Goal: Transaction & Acquisition: Purchase product/service

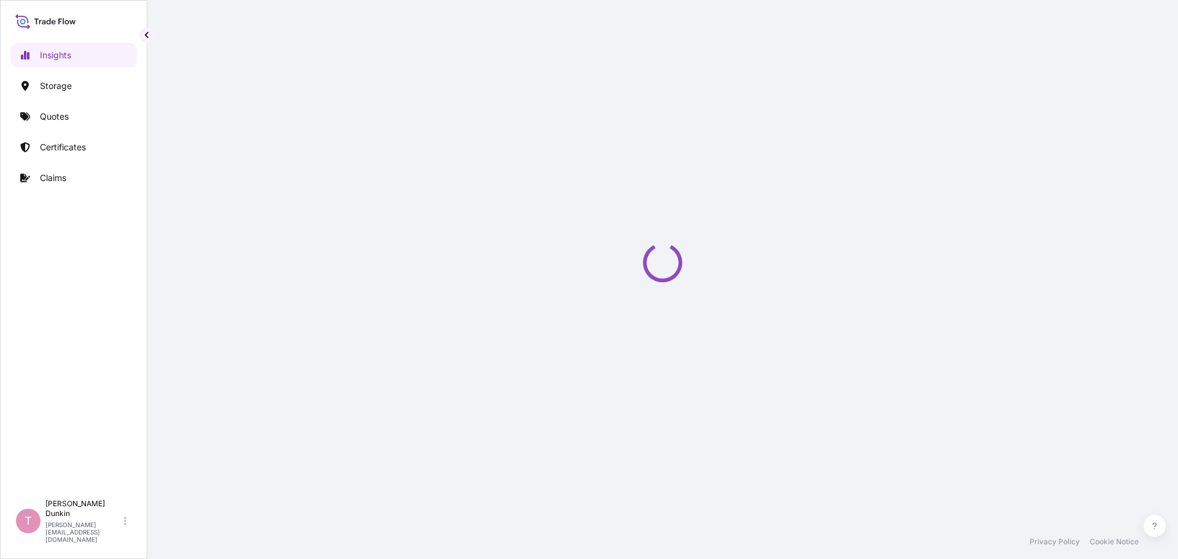
select select "2025"
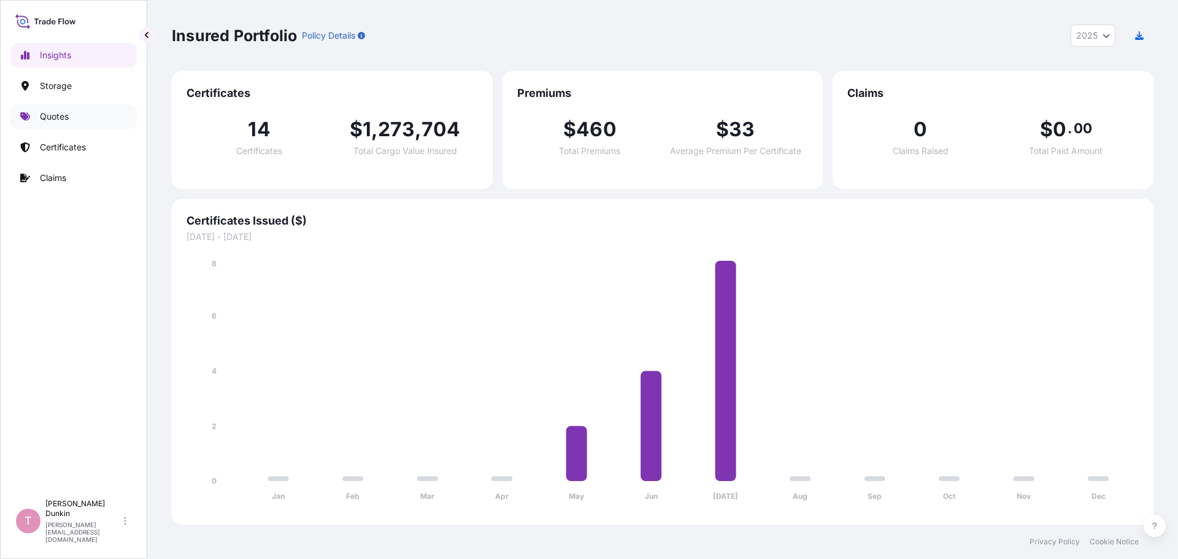
click at [52, 114] on p "Quotes" at bounding box center [54, 116] width 29 height 12
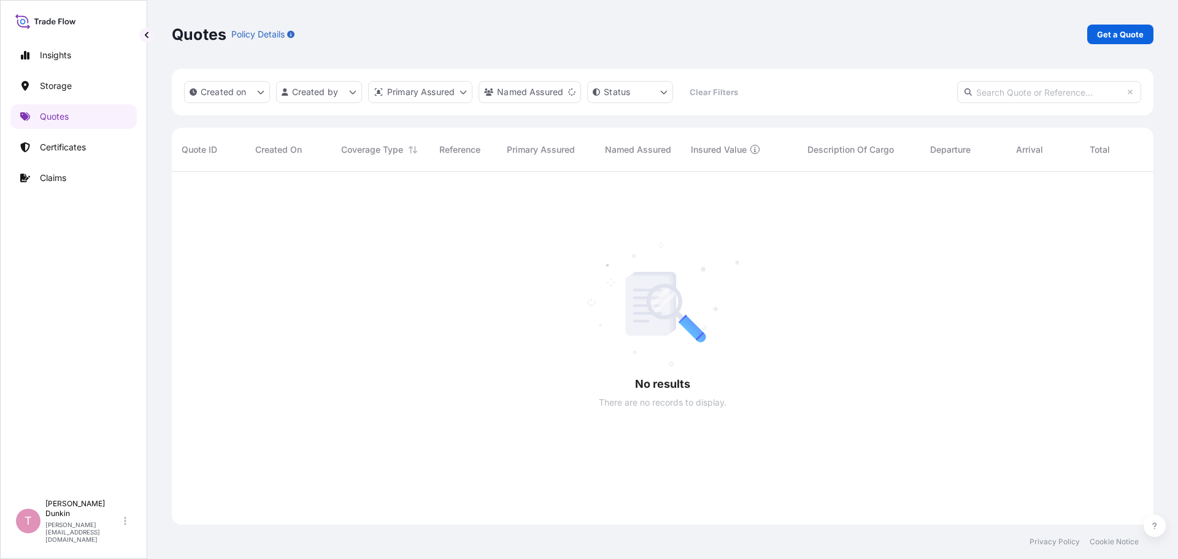
scroll to position [388, 973]
click at [1117, 34] on p "Get a Quote" at bounding box center [1120, 34] width 47 height 12
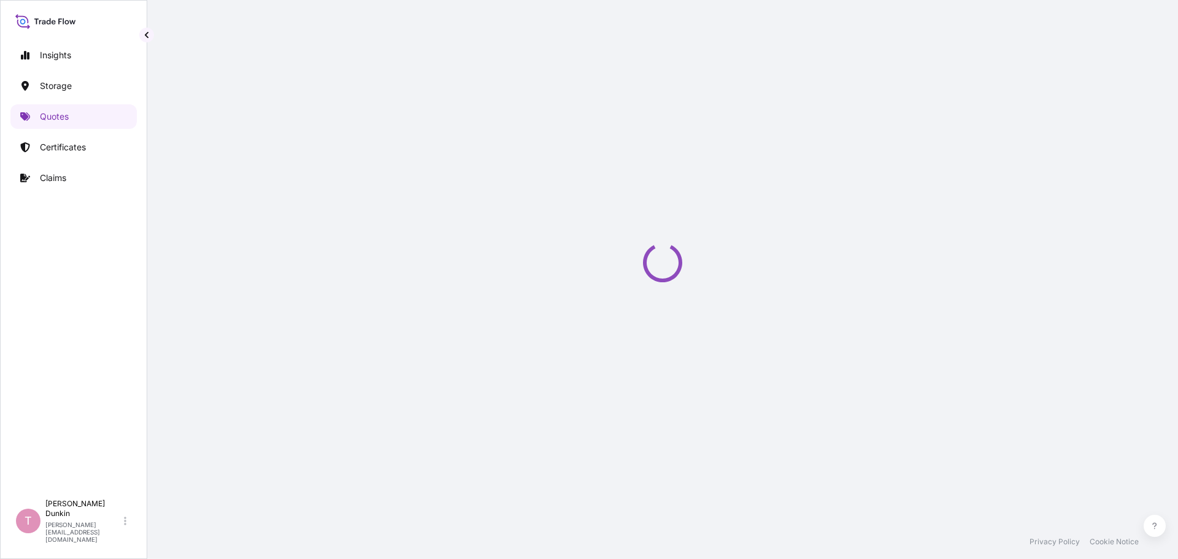
select select "Water"
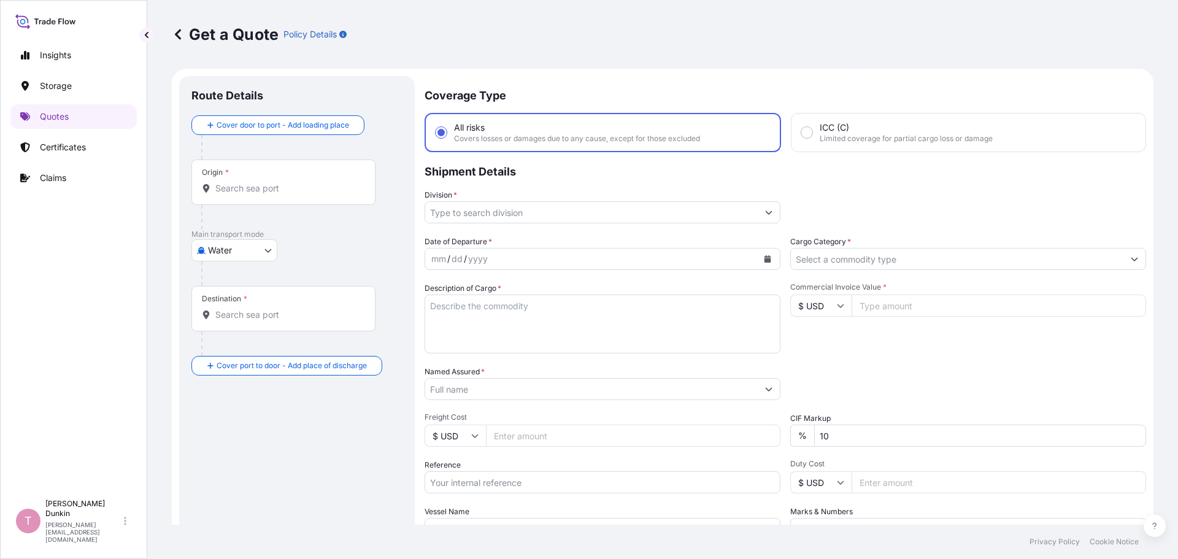
scroll to position [20, 0]
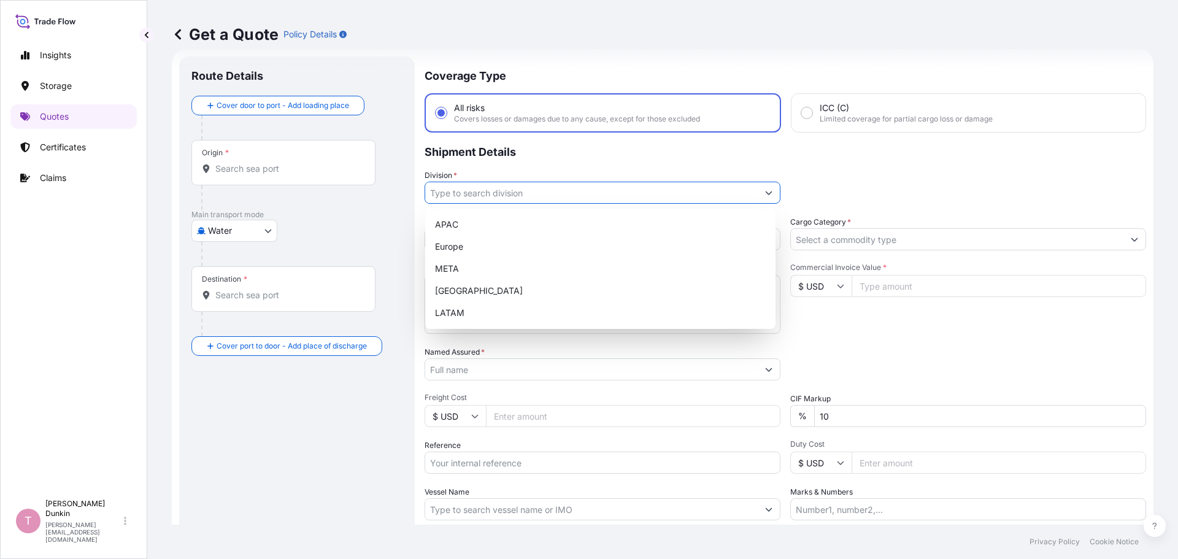
click at [766, 191] on icon "Show suggestions" at bounding box center [768, 192] width 7 height 7
click at [456, 294] on div "[GEOGRAPHIC_DATA]" at bounding box center [600, 291] width 341 height 22
type input "[GEOGRAPHIC_DATA]"
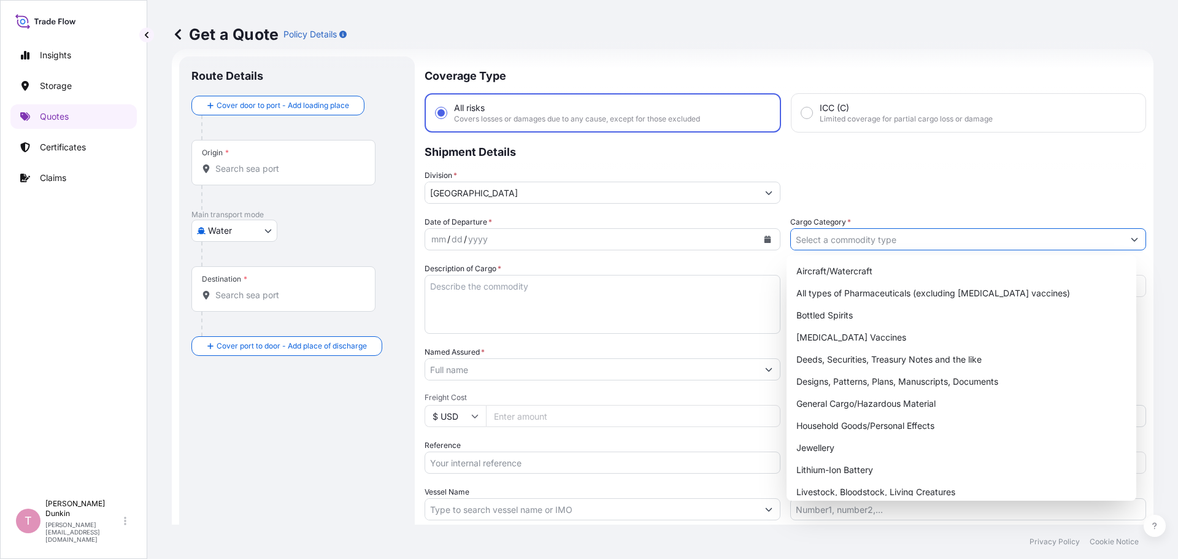
click at [841, 235] on input "Cargo Category *" at bounding box center [957, 239] width 333 height 22
click at [817, 406] on div "General Cargo/Hazardous Material" at bounding box center [962, 404] width 341 height 22
type input "General Cargo/Hazardous Material"
click at [881, 180] on div "Division * [GEOGRAPHIC_DATA]" at bounding box center [786, 186] width 722 height 34
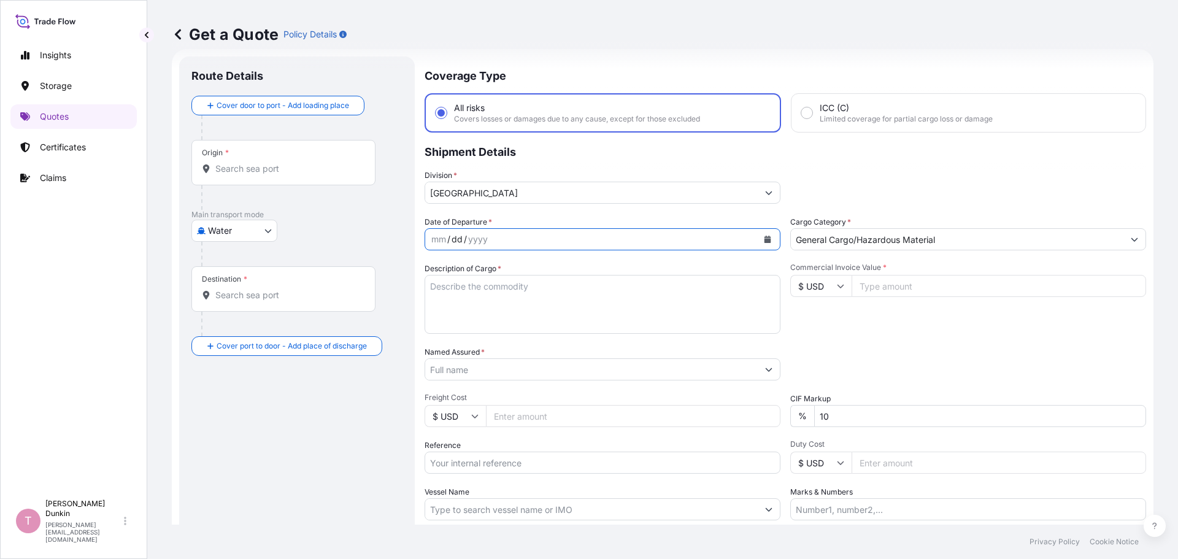
click at [454, 241] on div "dd" at bounding box center [456, 239] width 13 height 15
click at [765, 237] on icon "Calendar" at bounding box center [768, 239] width 7 height 7
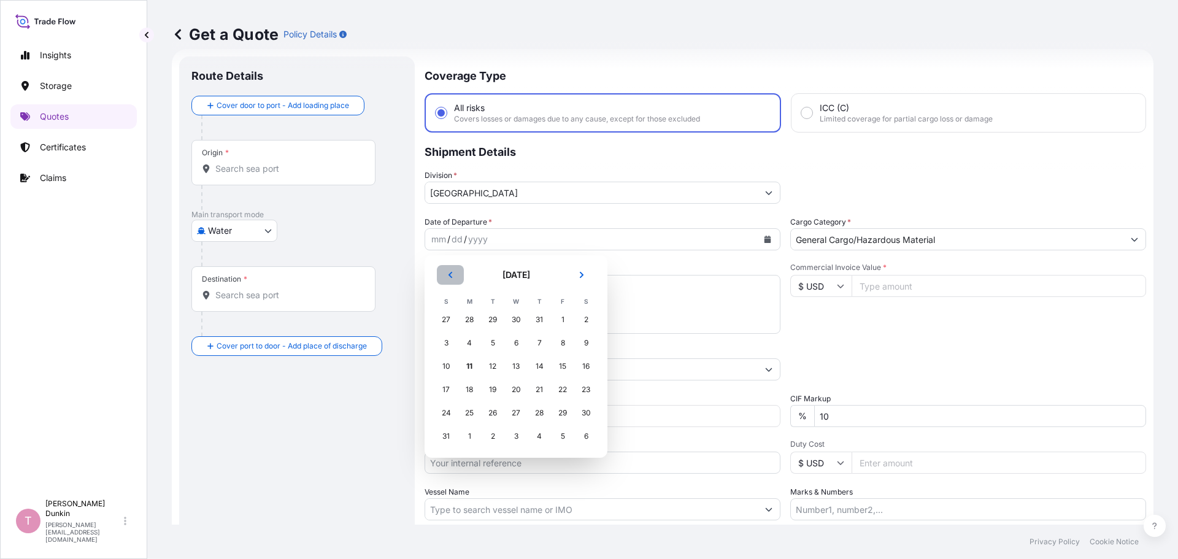
click at [450, 276] on icon "Previous" at bounding box center [451, 275] width 4 height 6
click at [564, 390] on div "25" at bounding box center [563, 390] width 22 height 22
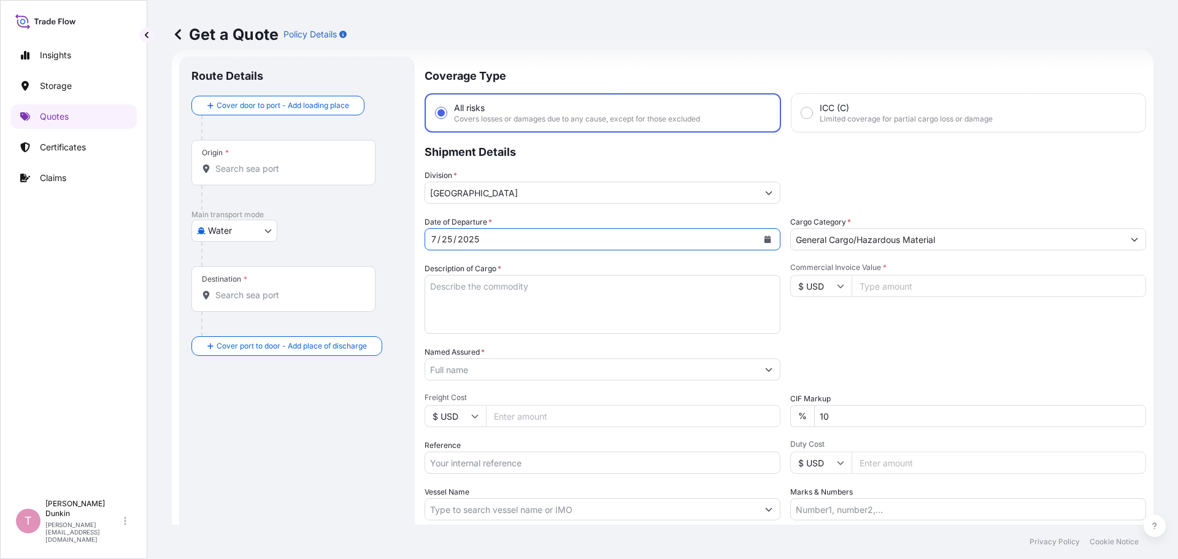
click at [249, 162] on div "Origin *" at bounding box center [283, 162] width 184 height 45
click at [249, 163] on input "Origin *" at bounding box center [287, 169] width 145 height 12
click at [212, 164] on div at bounding box center [283, 169] width 163 height 12
click at [215, 164] on input "Origin * Please select an origin" at bounding box center [287, 169] width 145 height 12
click at [214, 164] on div at bounding box center [283, 169] width 163 height 12
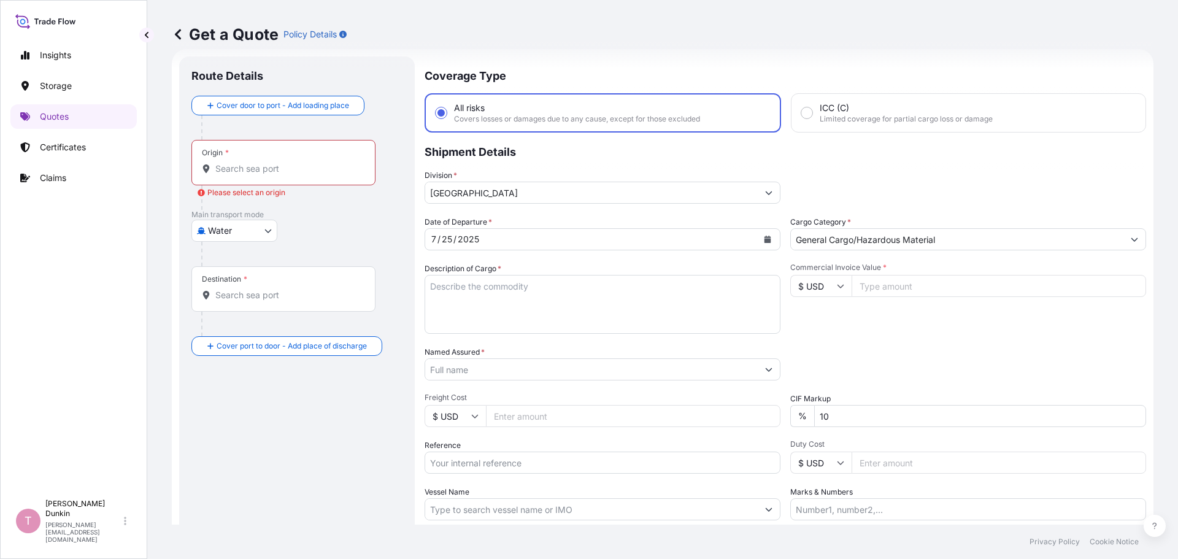
click at [215, 164] on input "Origin * Please select an origin" at bounding box center [287, 169] width 145 height 12
drag, startPoint x: 214, startPoint y: 164, endPoint x: 201, endPoint y: 169, distance: 13.2
click at [201, 170] on div "Origin *" at bounding box center [283, 162] width 184 height 45
click at [215, 170] on input "Origin * Please select an origin" at bounding box center [287, 169] width 145 height 12
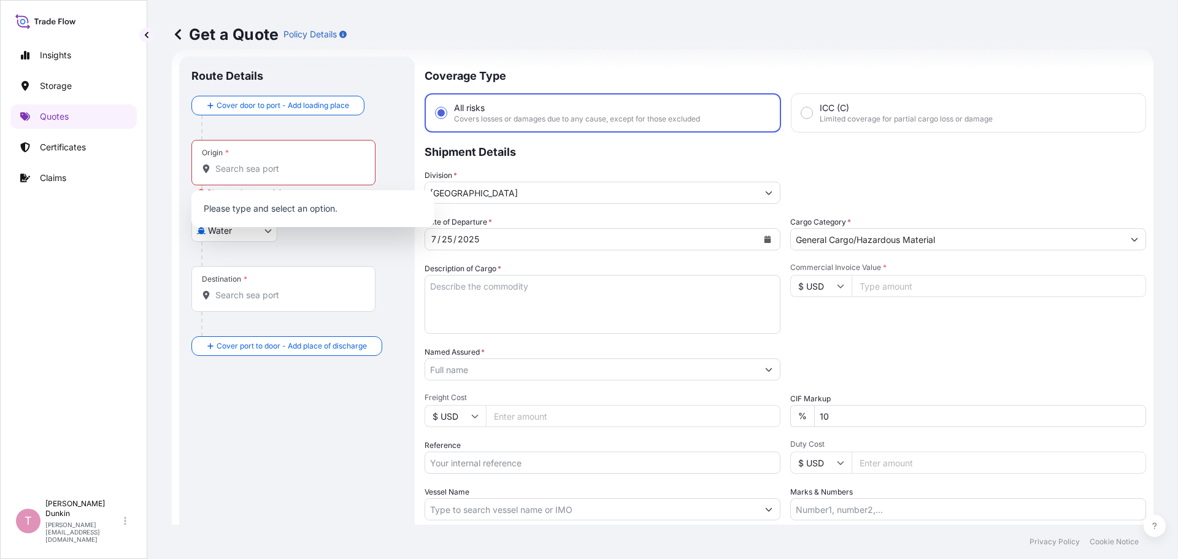
click at [213, 170] on div at bounding box center [283, 169] width 163 height 12
click at [215, 170] on input "Origin * Please select an origin" at bounding box center [287, 169] width 145 height 12
click at [218, 171] on input "Origin * Please select an origin" at bounding box center [287, 169] width 145 height 12
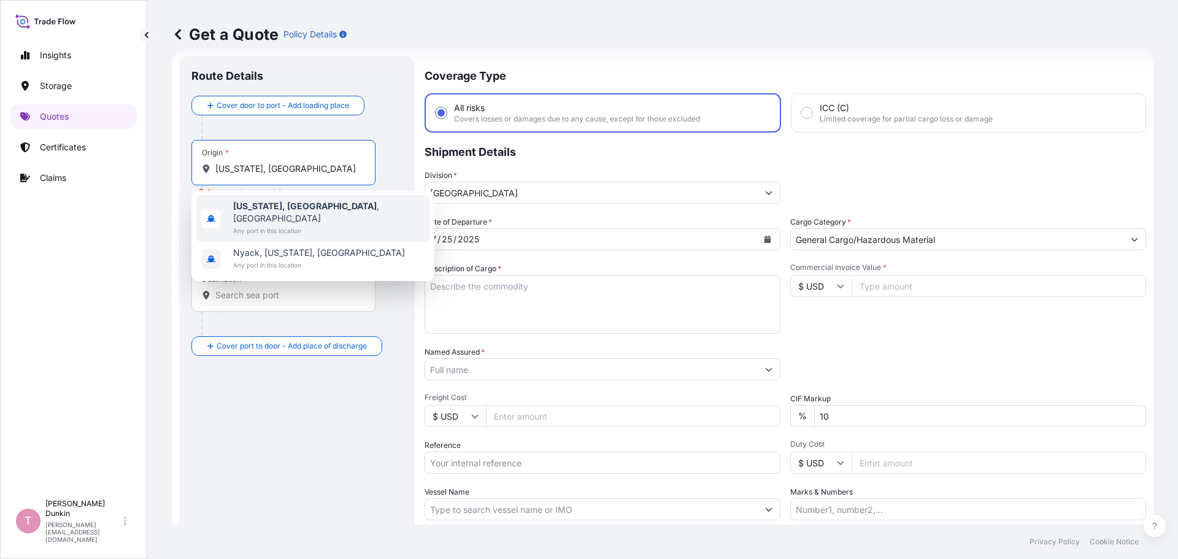
click at [257, 225] on span "Any port in this location" at bounding box center [328, 231] width 191 height 12
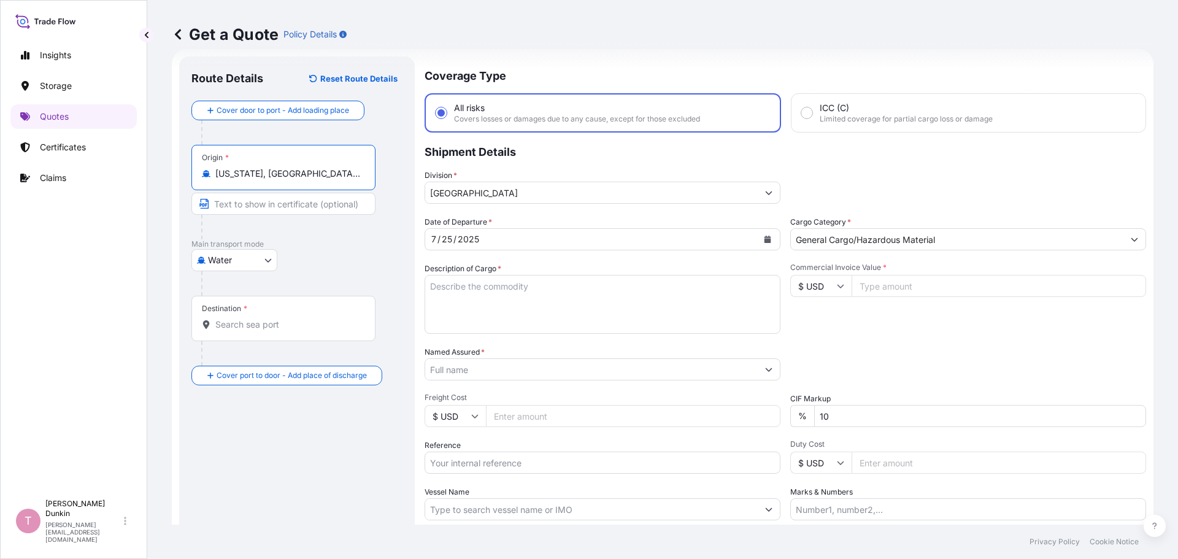
type input "[US_STATE], [GEOGRAPHIC_DATA], [GEOGRAPHIC_DATA]"
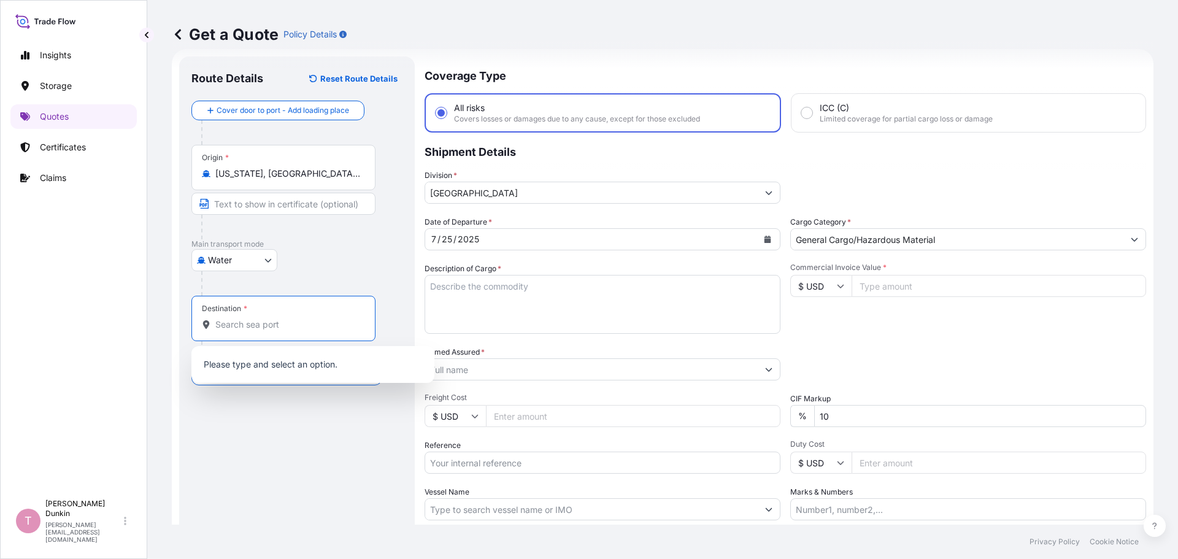
click at [251, 321] on input "Destination *" at bounding box center [287, 324] width 145 height 12
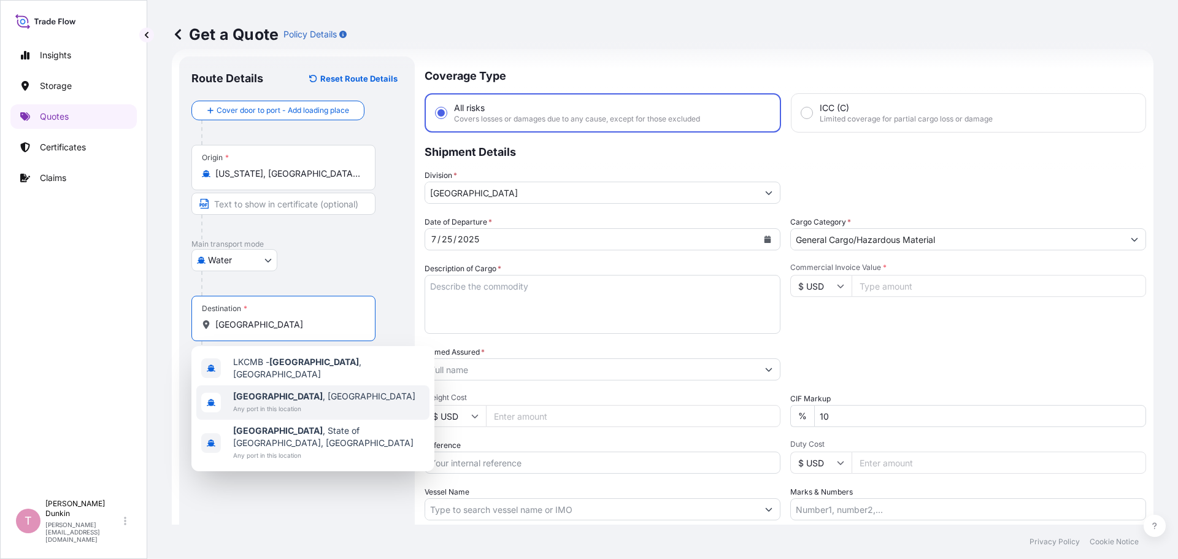
click at [250, 391] on b "[GEOGRAPHIC_DATA]" at bounding box center [278, 396] width 90 height 10
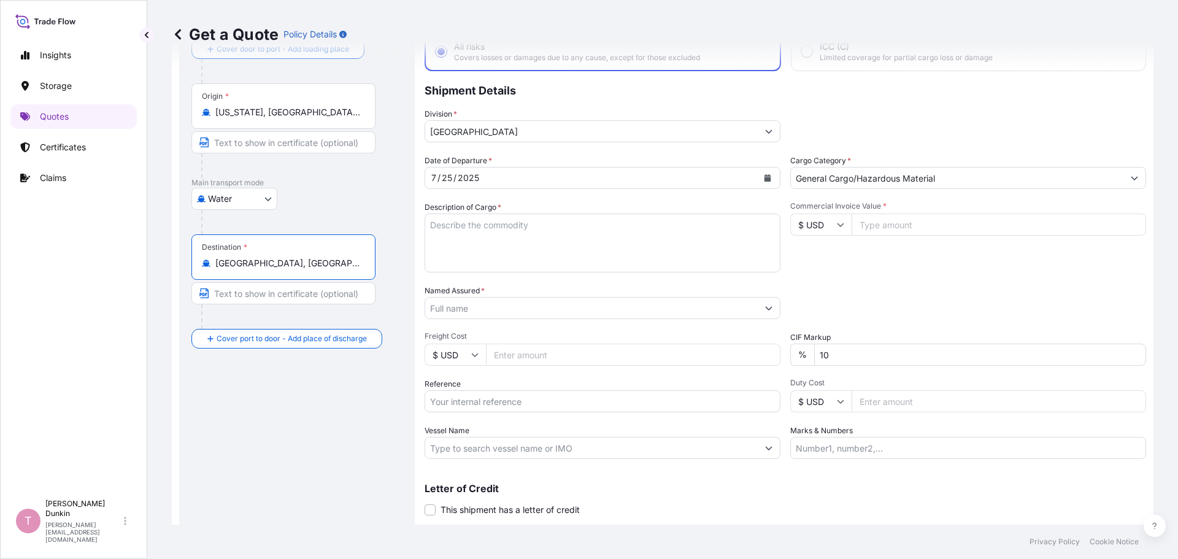
scroll to position [114, 0]
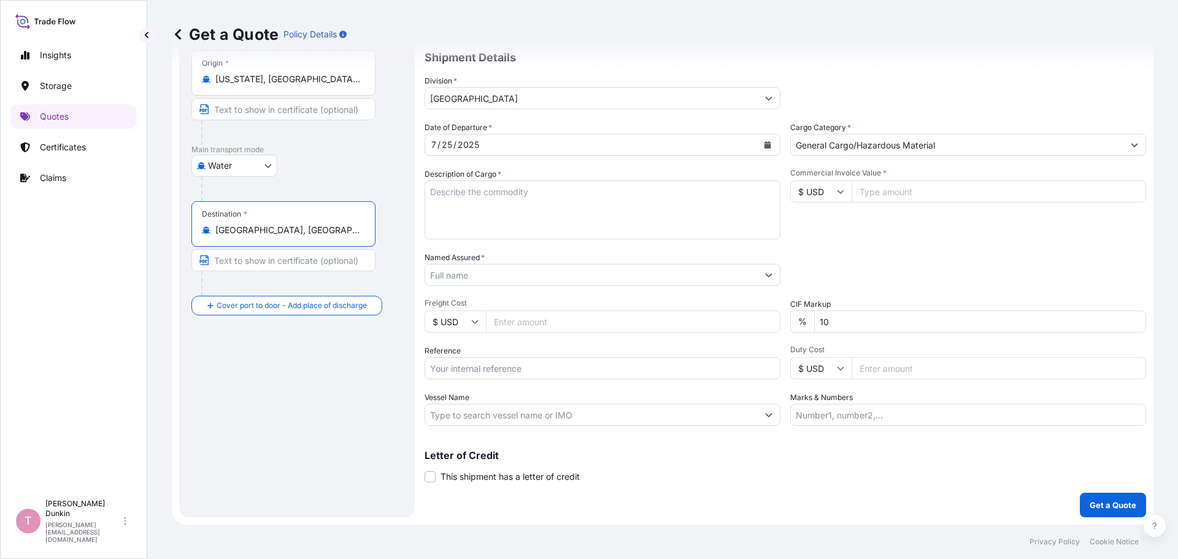
type input "[GEOGRAPHIC_DATA], [GEOGRAPHIC_DATA]"
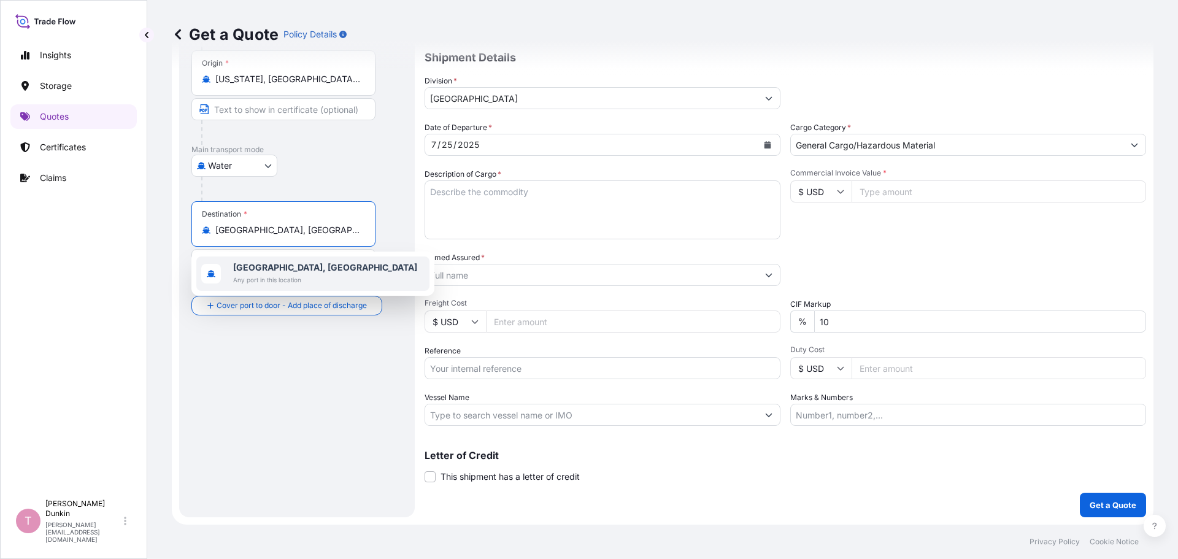
click at [247, 372] on div "Route Details Reset Route Details Cover door to port - Add loading place Place …" at bounding box center [296, 239] width 211 height 531
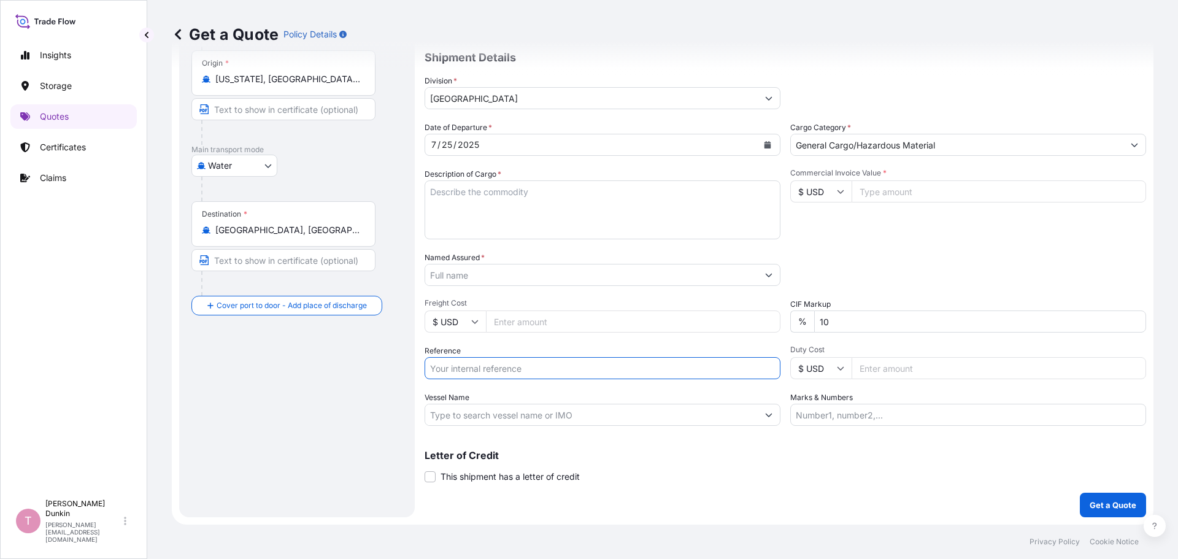
click at [474, 372] on input "Reference" at bounding box center [603, 368] width 356 height 22
paste input "US10020789053"
type input "US10020789053"
click at [457, 191] on textarea "Description of Cargo *" at bounding box center [603, 209] width 356 height 59
paste textarea "40"
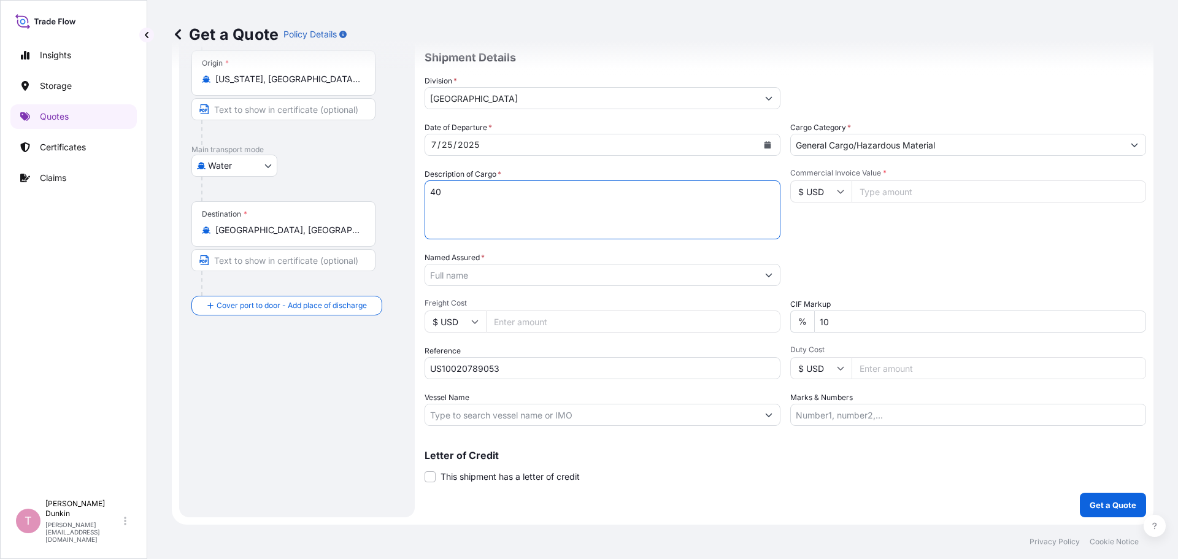
click at [461, 193] on textarea "40" at bounding box center [603, 209] width 356 height 59
paste textarea "DRUMS LOADED ONTO 10 PALLETS LOADED INTO 1 40' CONTAINER(S) ADCOTE(TM) 123 191 …"
click at [442, 190] on textarea "40DRUMS LOADED ONTO 10 PALLETS LOADED INTO 1 40' CONTAINER(S) ADCOTE(TM) 123 19…" at bounding box center [603, 209] width 356 height 59
click at [594, 225] on textarea "40 DRUMS LOADED ONTO 10 PALLETS LOADED INTO 1 40' CONTAINER(S) ADCOTE(TM) 123 1…" at bounding box center [603, 209] width 356 height 59
paste textarea "UNITED STATES UN1866 RESIN SOLUTION, 3, II IMDG UN1866 RESIN SOLUTION, 3, II, (…"
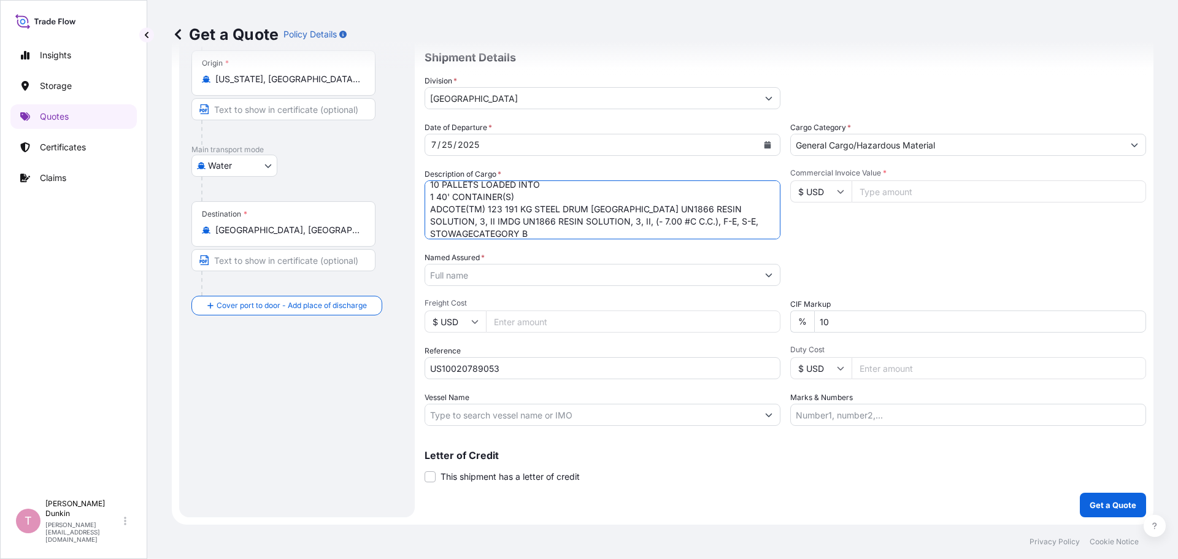
scroll to position [0, 0]
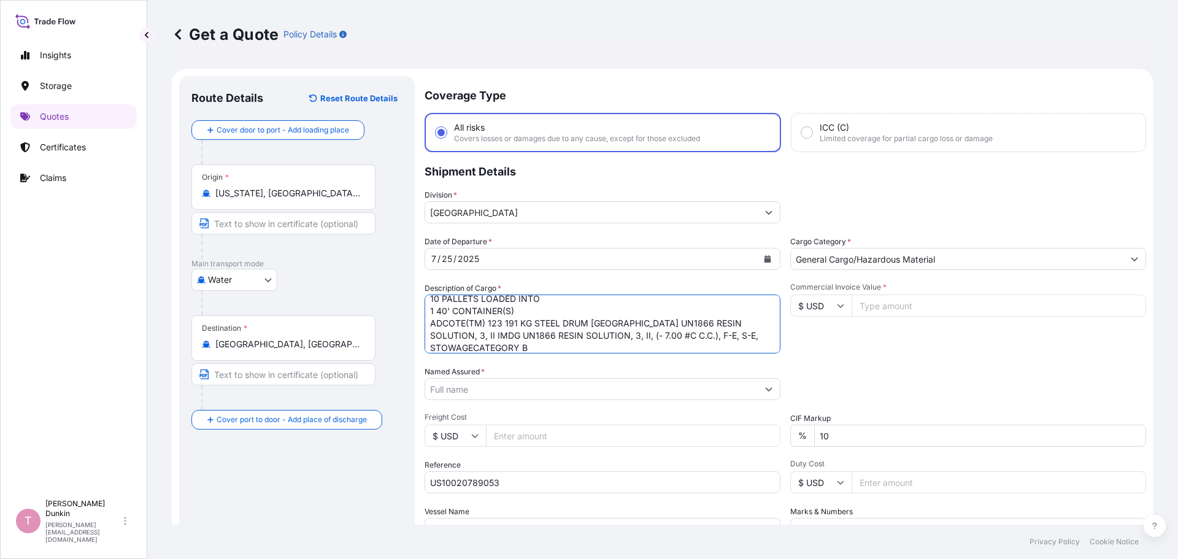
type textarea "40 DRUMS LOADED ONTO 10 PALLETS LOADED INTO 1 40' CONTAINER(S) ADCOTE(TM) 123 1…"
click at [463, 389] on input "Named Assured *" at bounding box center [591, 389] width 333 height 22
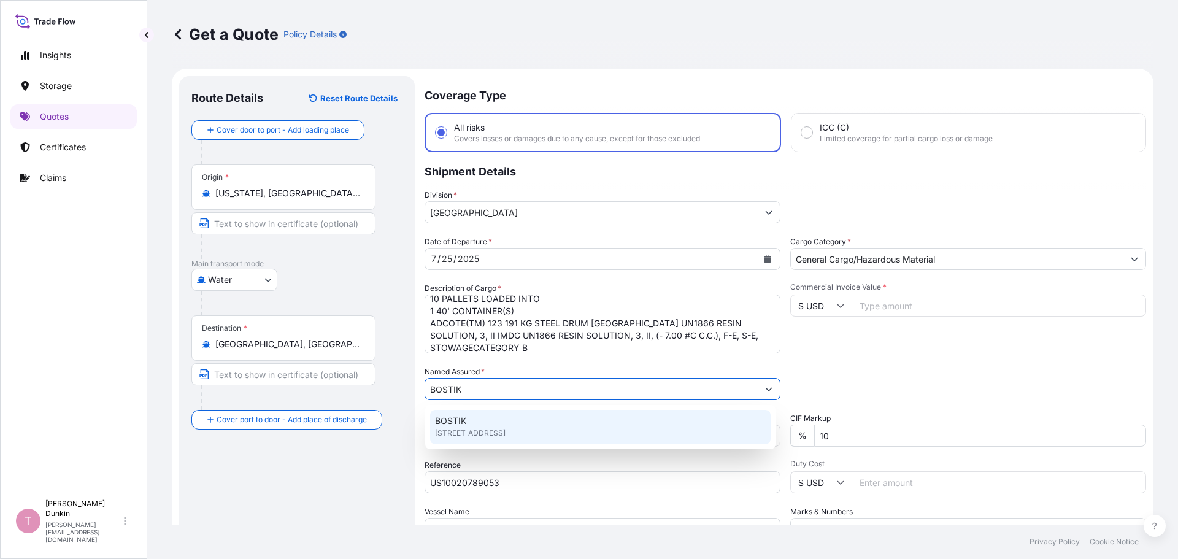
click at [455, 420] on span "BOSTIK" at bounding box center [450, 421] width 31 height 12
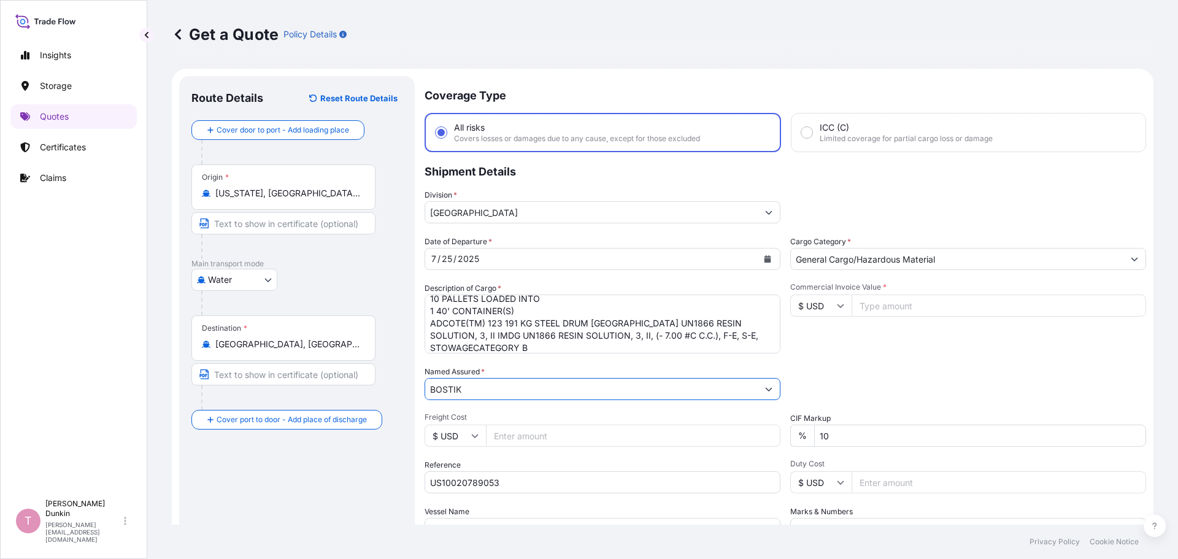
type input "BOSTIK"
paste input "74795.60"
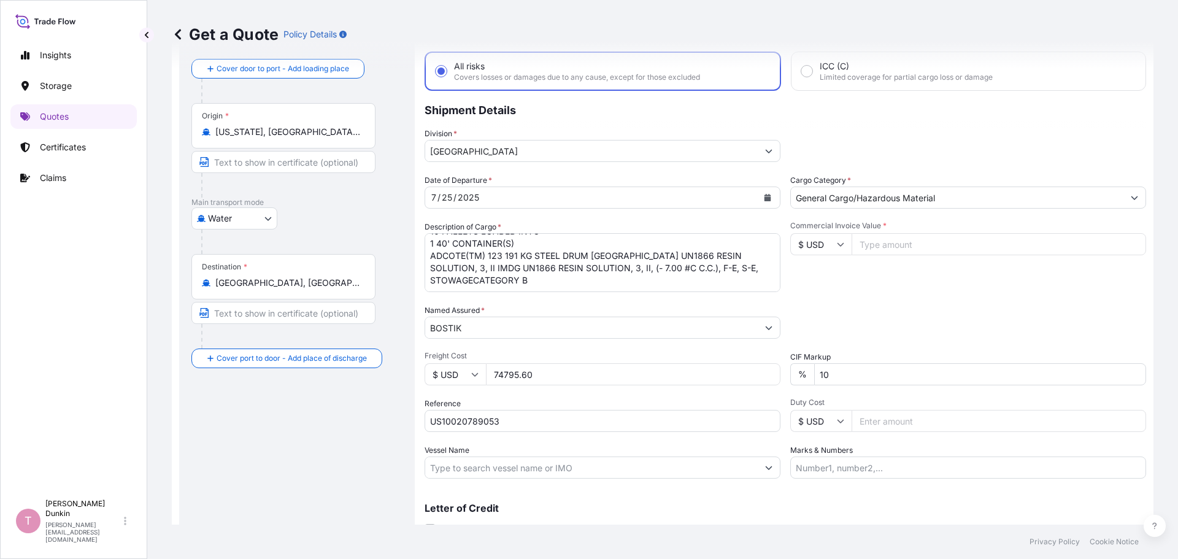
scroll to position [114, 0]
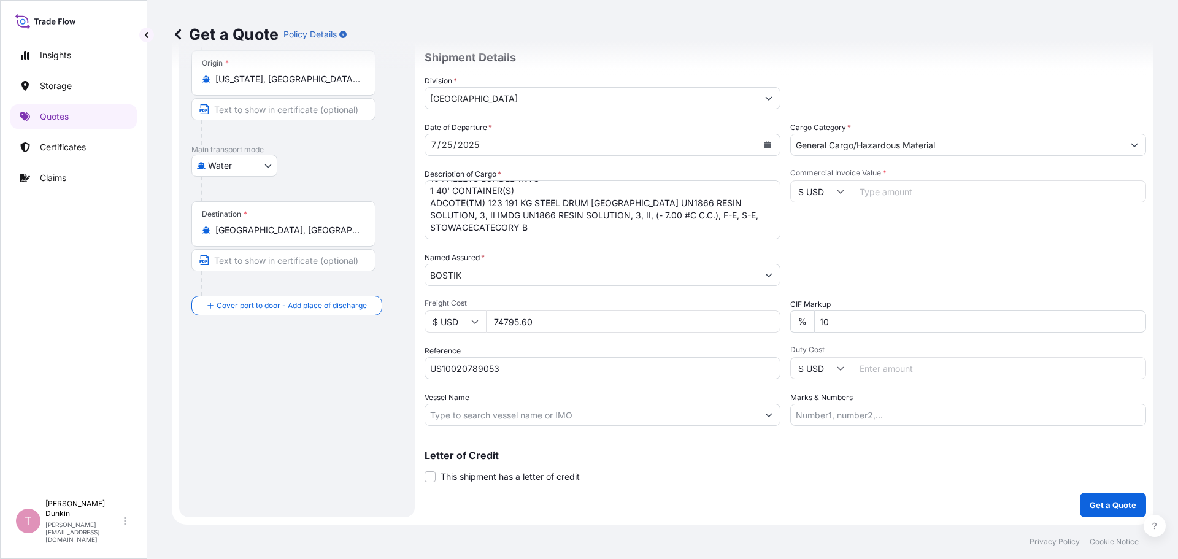
type input "74795.60"
click at [445, 411] on input "Vessel Name" at bounding box center [591, 415] width 333 height 22
paste input "KOI"
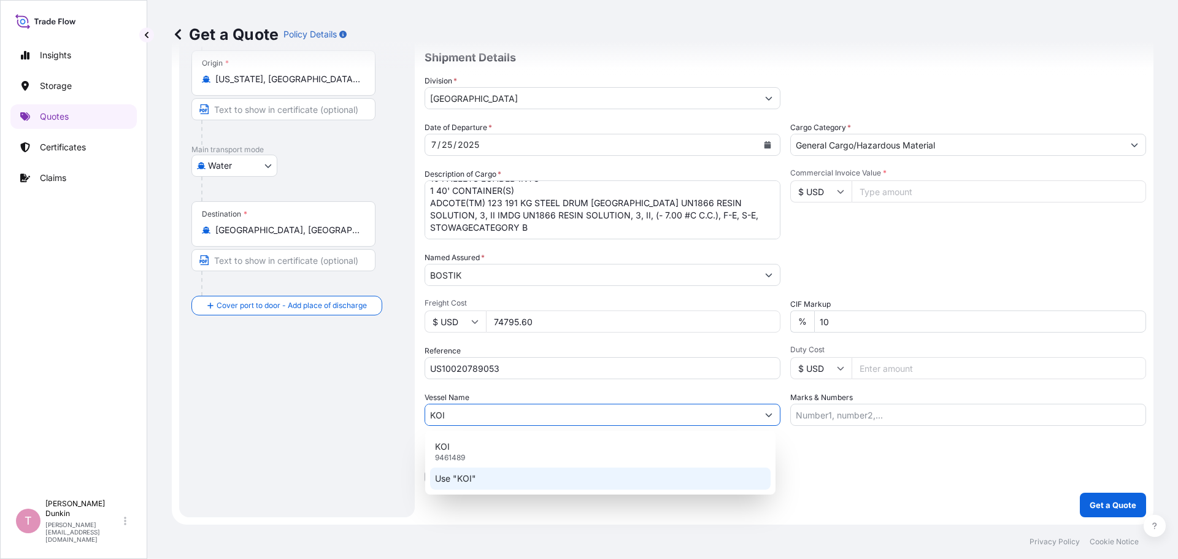
click at [469, 482] on p "Use "KOI"" at bounding box center [455, 478] width 41 height 12
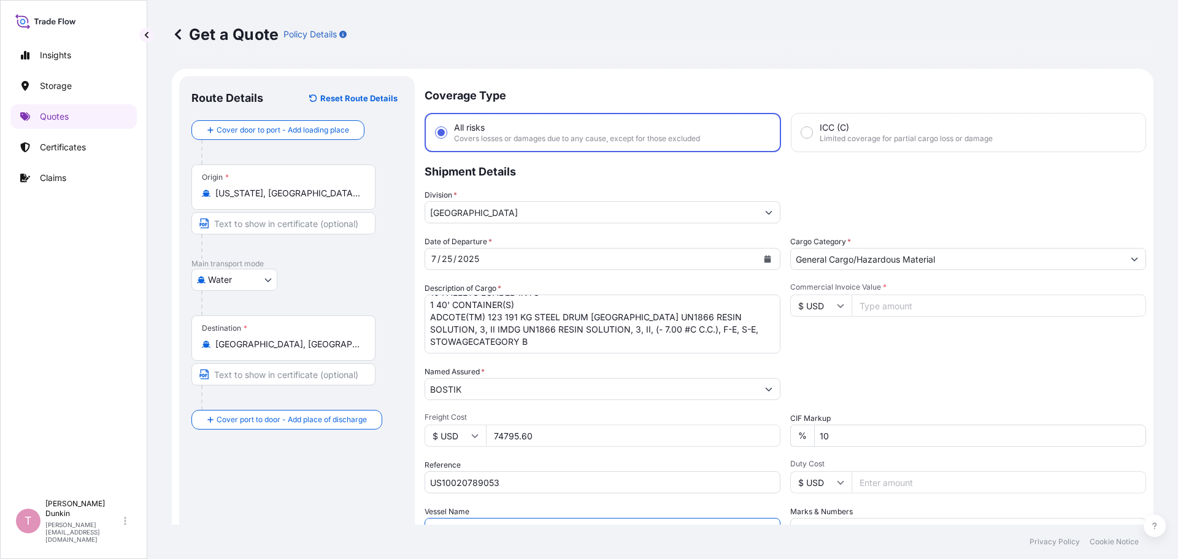
scroll to position [61, 0]
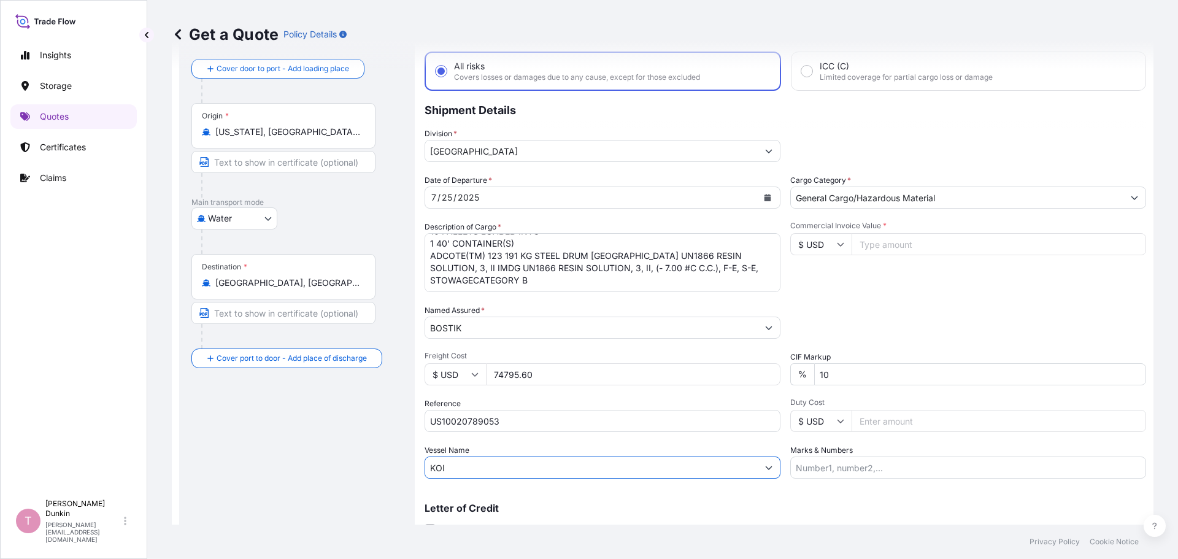
type input "KOI"
drag, startPoint x: 534, startPoint y: 371, endPoint x: 452, endPoint y: 380, distance: 82.7
click at [457, 375] on div "$ USD 74795.60" at bounding box center [603, 374] width 356 height 22
click at [503, 399] on div "Reference US10020789053" at bounding box center [603, 415] width 356 height 34
click at [884, 244] on input "Commercial Invoice Value *" at bounding box center [999, 244] width 295 height 22
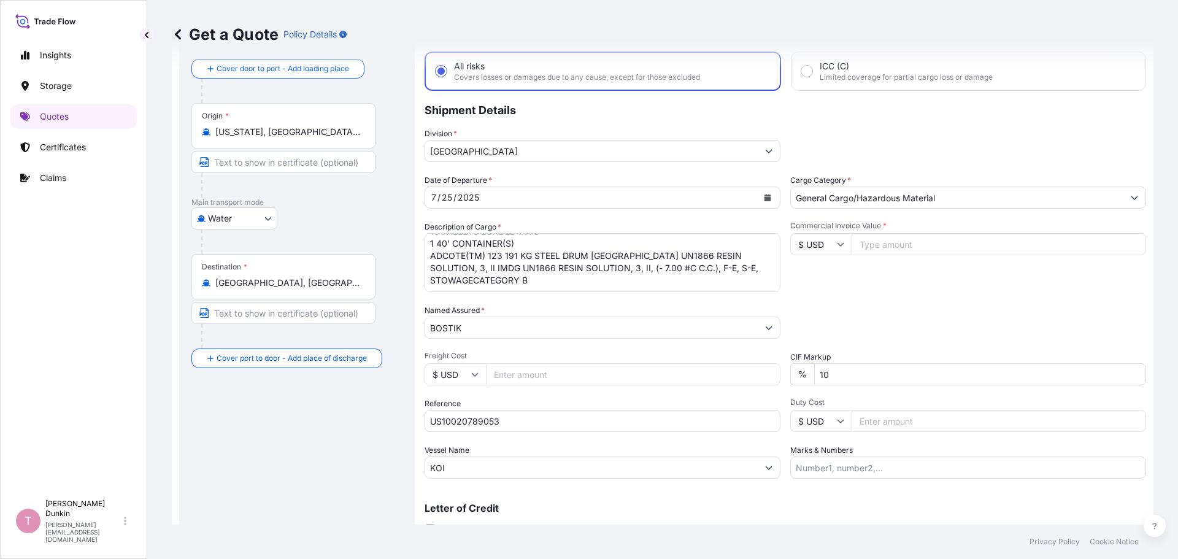
click at [876, 246] on input "Commercial Invoice Value *" at bounding box center [999, 244] width 295 height 22
paste input "74795.60"
type input "74795.60"
click at [874, 315] on div "Packing Category Type to search a container mode Please select a primary mode o…" at bounding box center [968, 321] width 356 height 34
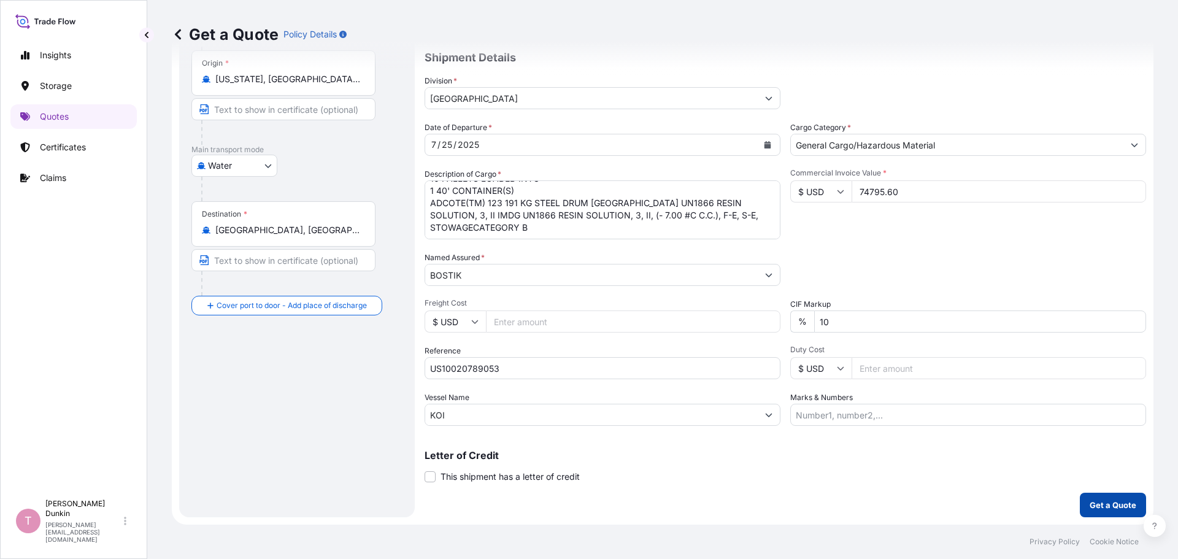
click at [1097, 502] on p "Get a Quote" at bounding box center [1113, 505] width 47 height 12
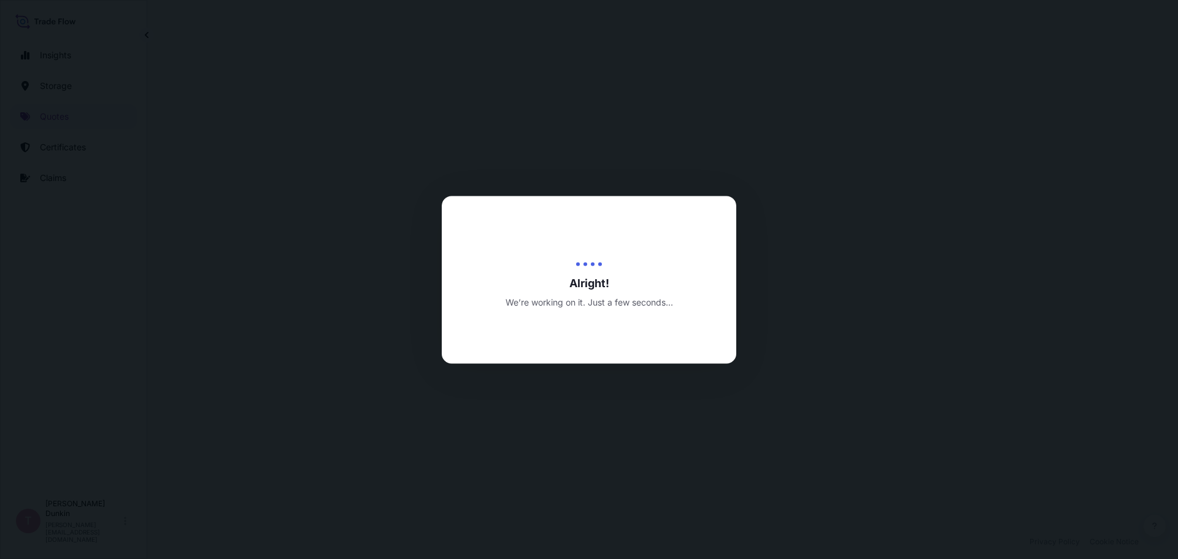
select select "Water"
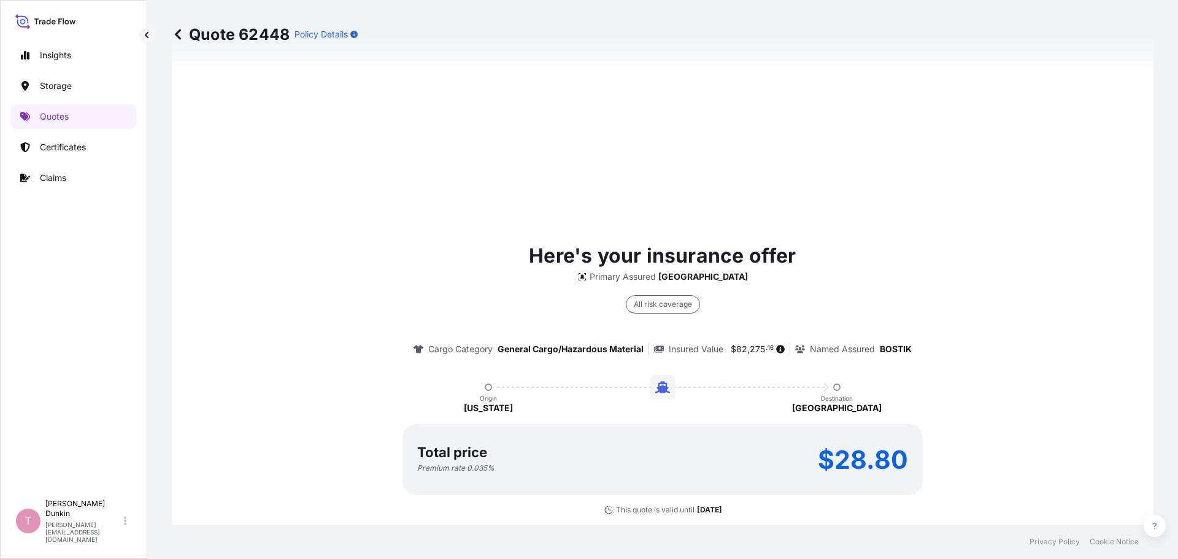
scroll to position [774, 0]
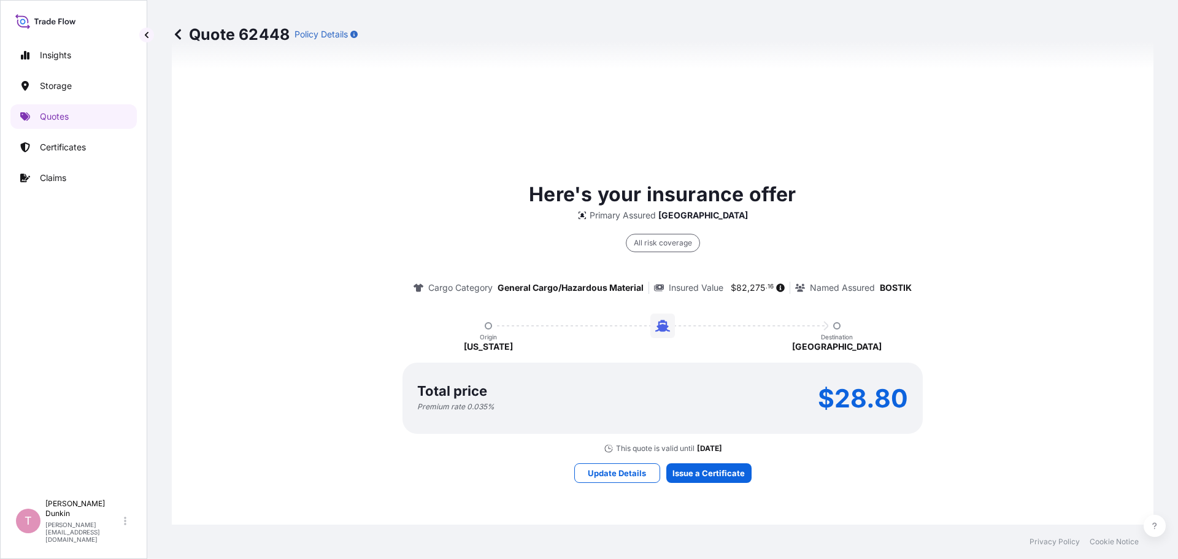
click at [809, 394] on div "Total price Premium rate 0.035 % $28.80" at bounding box center [662, 398] width 491 height 27
drag, startPoint x: 812, startPoint y: 395, endPoint x: 903, endPoint y: 401, distance: 91.7
click at [903, 401] on div "Total price Premium rate 0.035 % $28.80" at bounding box center [662, 398] width 491 height 27
copy p "$28.80"
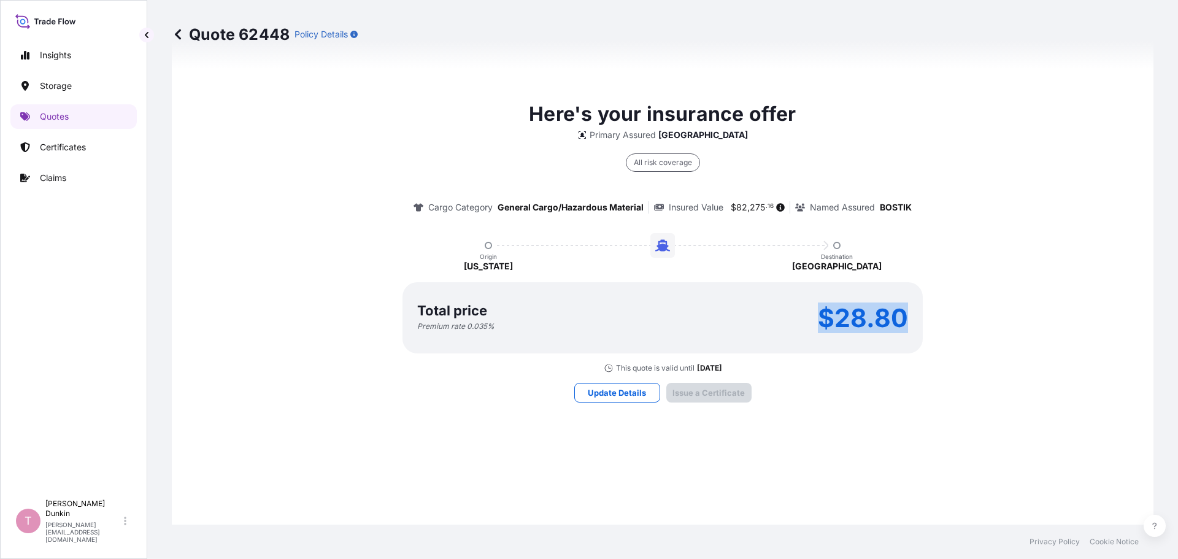
scroll to position [1754, 0]
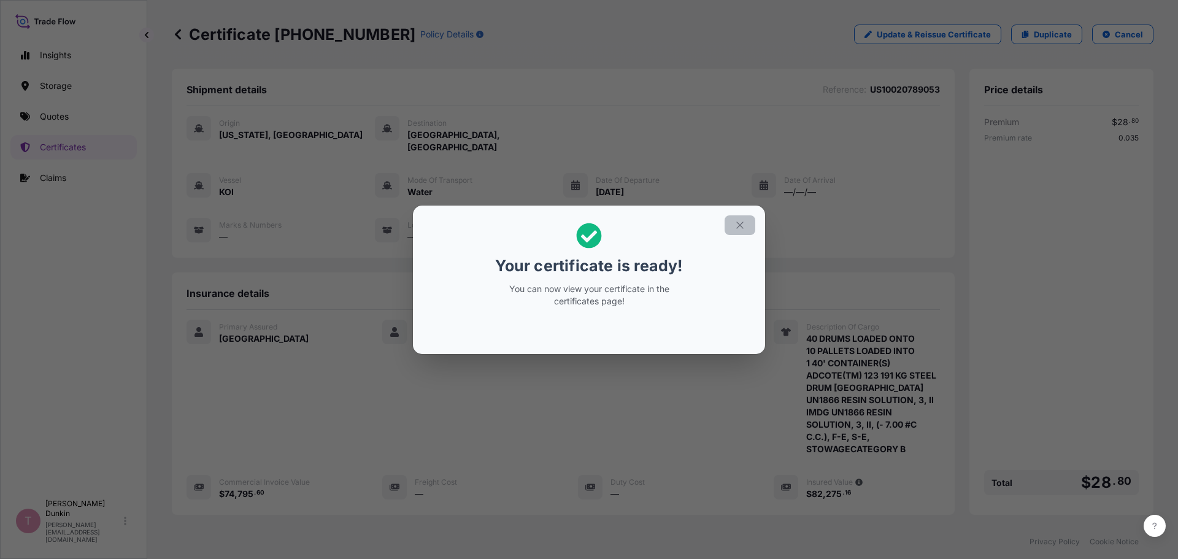
click at [741, 225] on icon "button" at bounding box center [739, 225] width 7 height 7
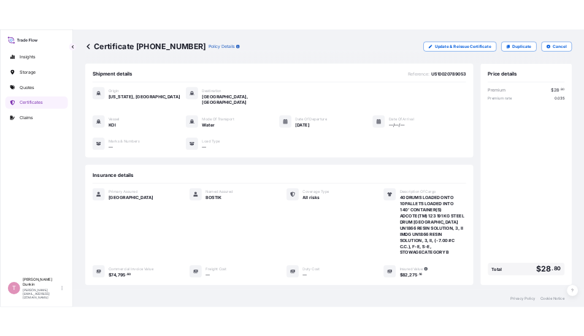
scroll to position [172, 0]
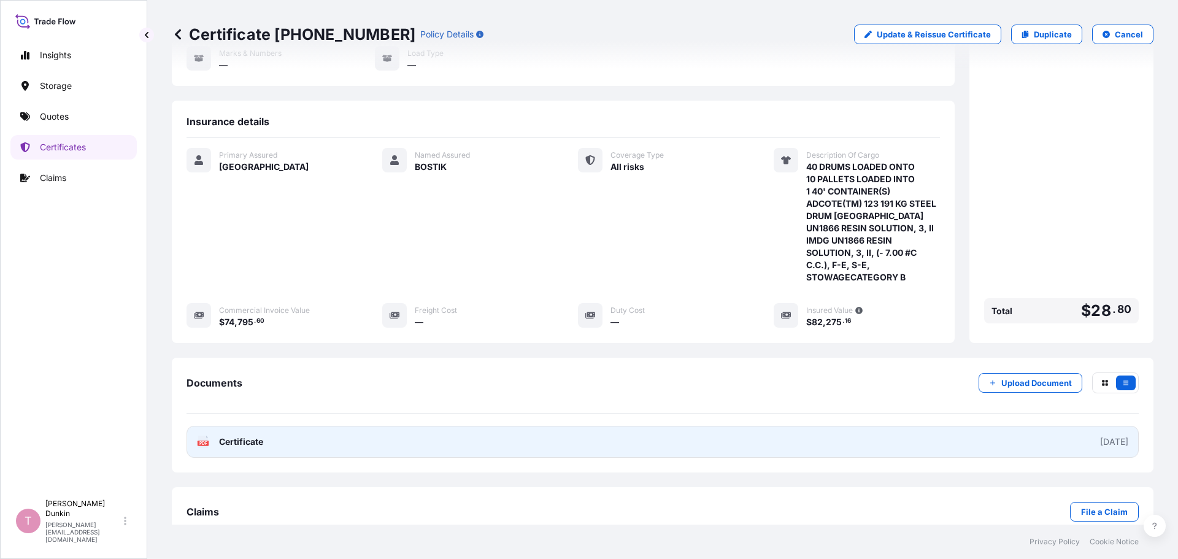
click at [230, 436] on span "Certificate" at bounding box center [241, 442] width 44 height 12
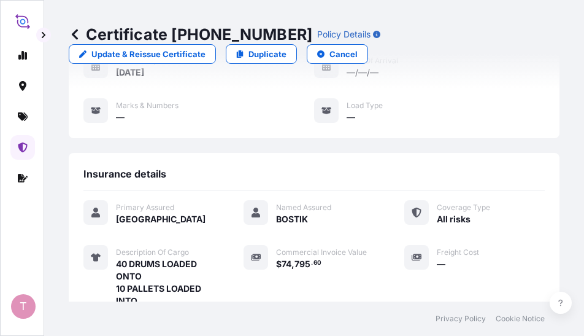
scroll to position [191, 0]
